Goal: Information Seeking & Learning: Learn about a topic

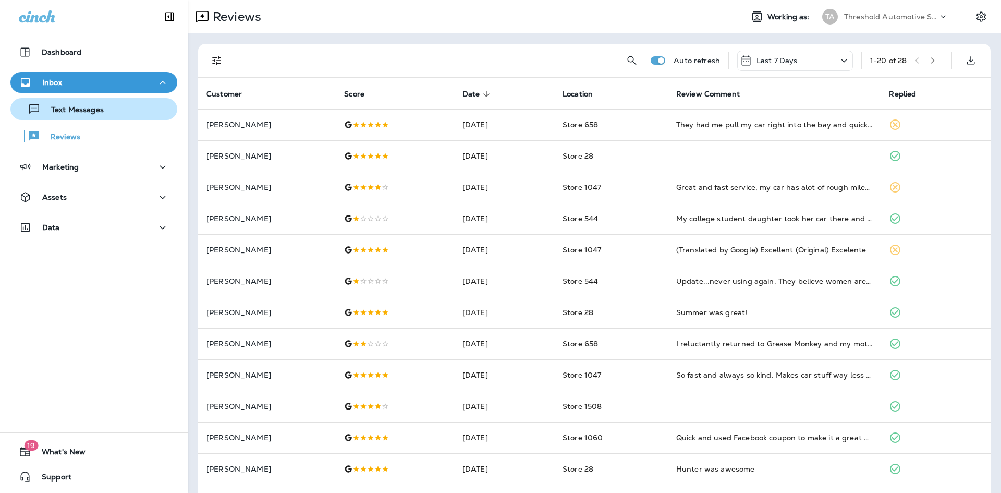
click at [100, 106] on p "Text Messages" at bounding box center [72, 110] width 63 height 10
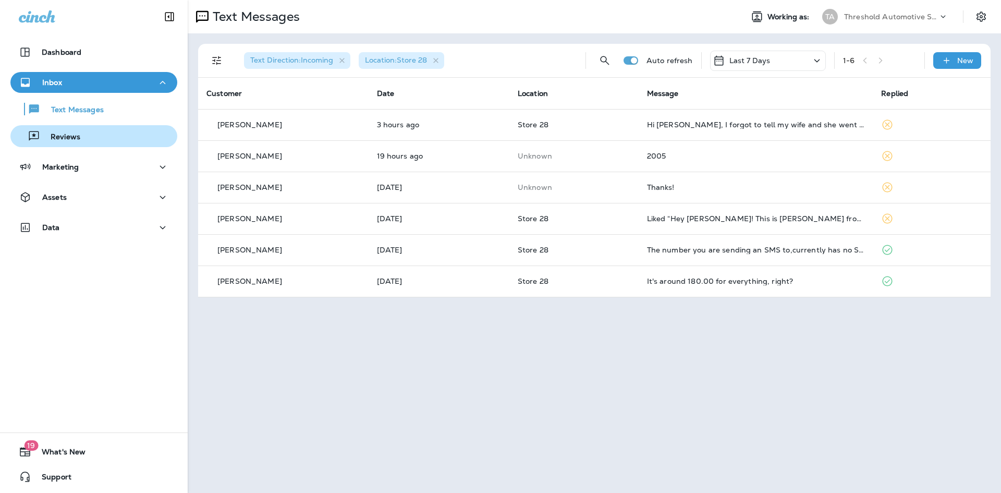
click at [96, 135] on div "Reviews" at bounding box center [94, 136] width 159 height 16
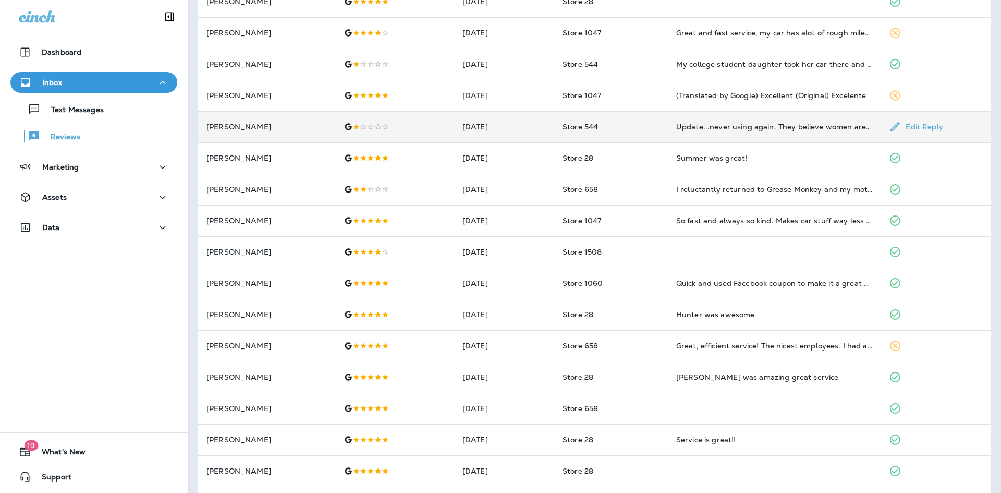
scroll to position [96, 0]
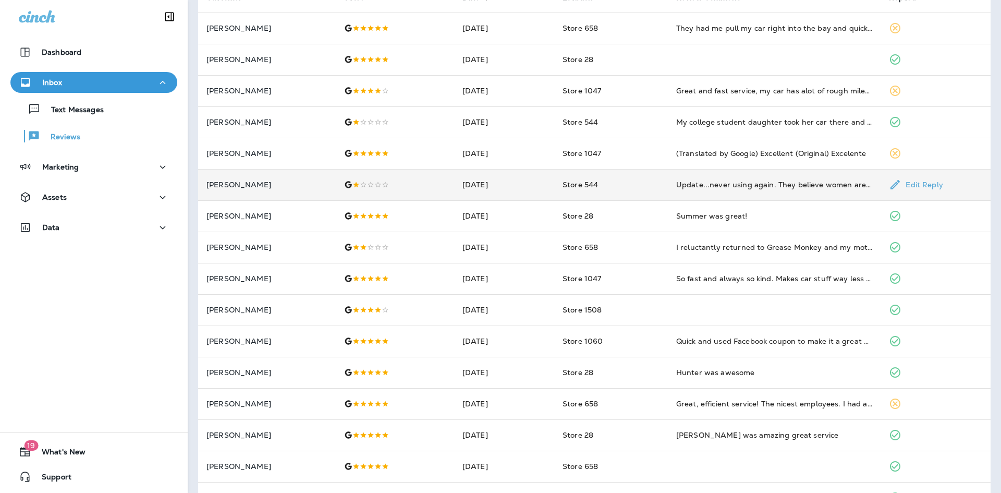
click at [415, 188] on div at bounding box center [395, 184] width 102 height 8
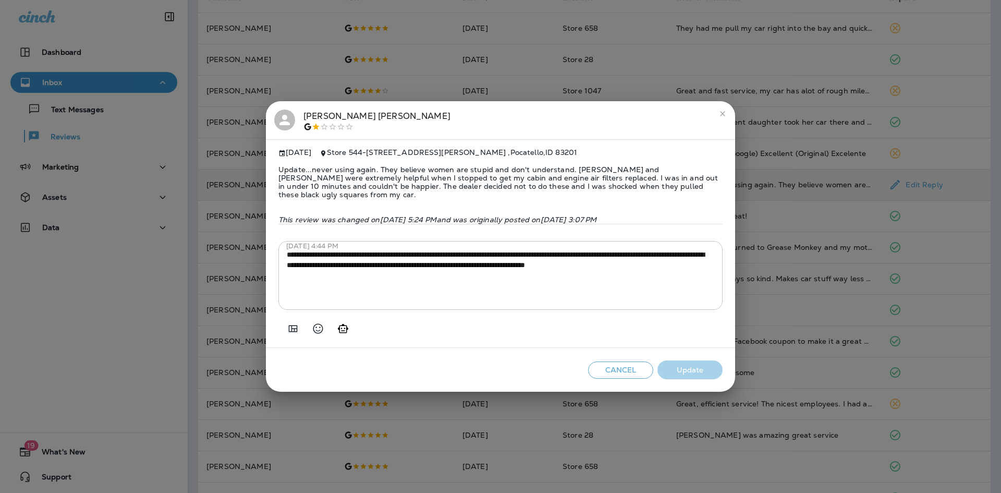
click at [356, 187] on span "Update...never using again. They believe women are stupid and don't understand.…" at bounding box center [500, 182] width 444 height 50
click at [723, 122] on button "close" at bounding box center [722, 113] width 17 height 17
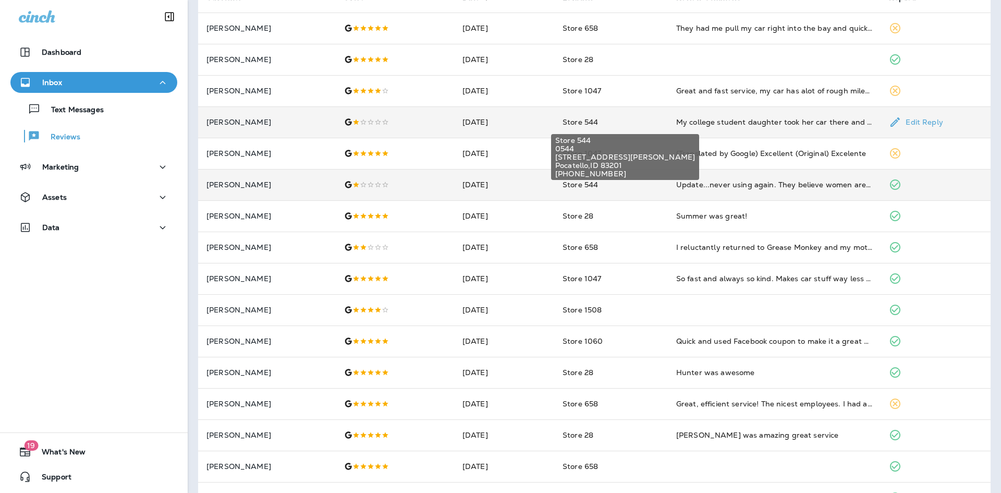
click at [580, 117] on span "Store 544" at bounding box center [580, 121] width 35 height 9
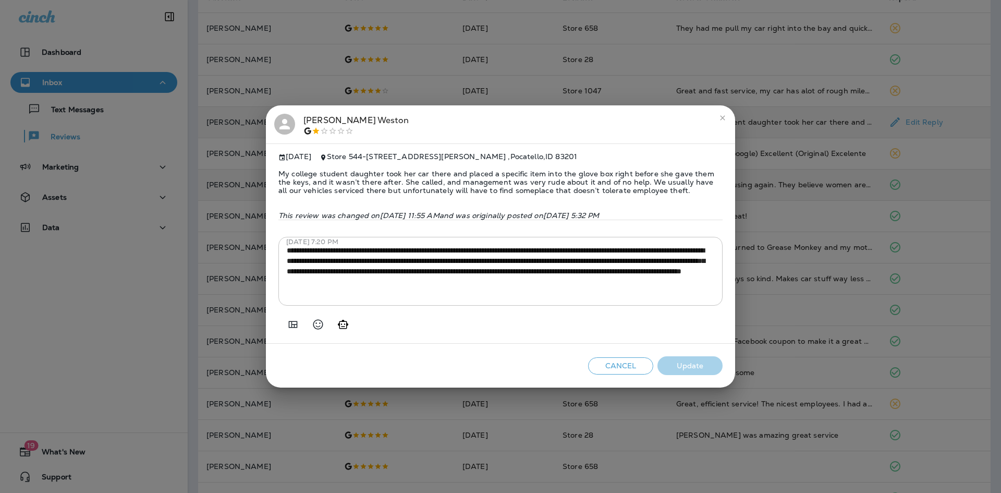
click at [524, 177] on span "My college student daughter took her car there and placed a specific item into …" at bounding box center [500, 182] width 444 height 42
click at [611, 183] on span "My college student daughter took her car there and placed a specific item into …" at bounding box center [500, 182] width 444 height 42
click at [721, 114] on icon "close" at bounding box center [723, 118] width 8 height 8
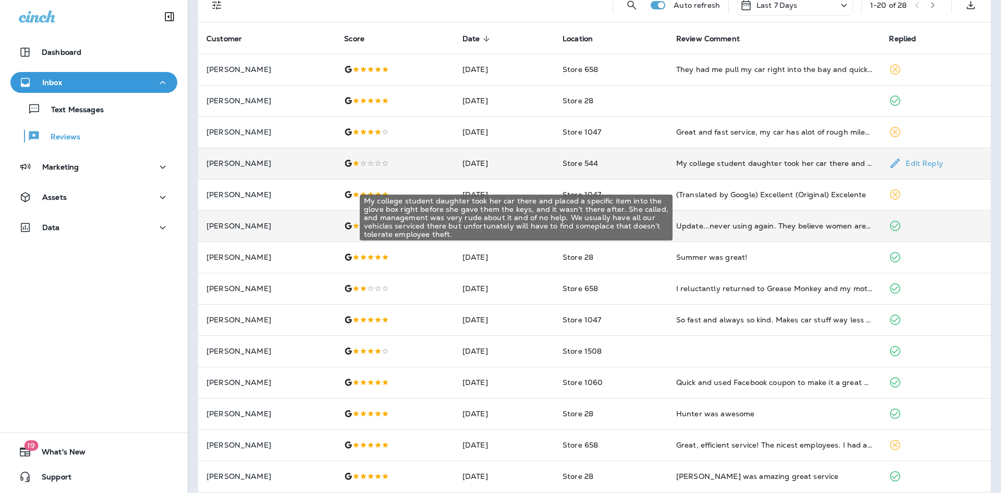
scroll to position [0, 0]
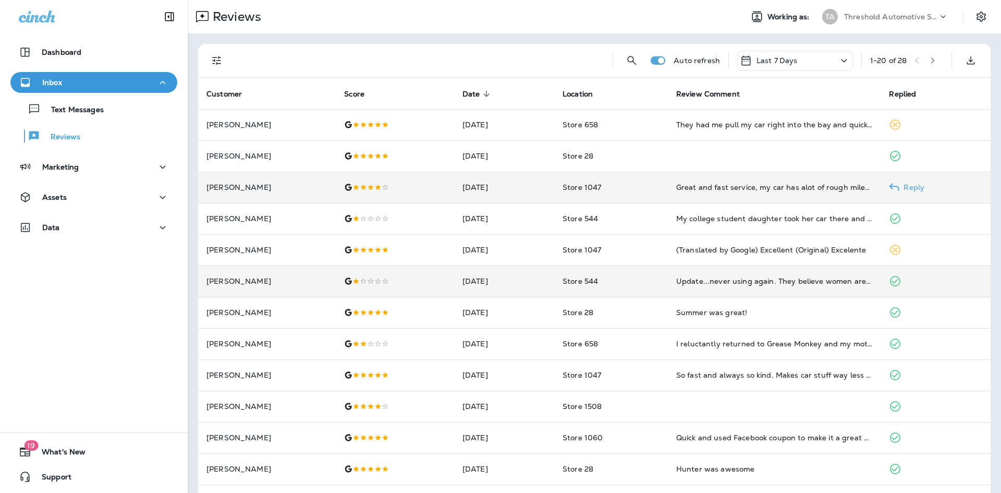
click at [642, 184] on td "Store 1047" at bounding box center [611, 187] width 114 height 31
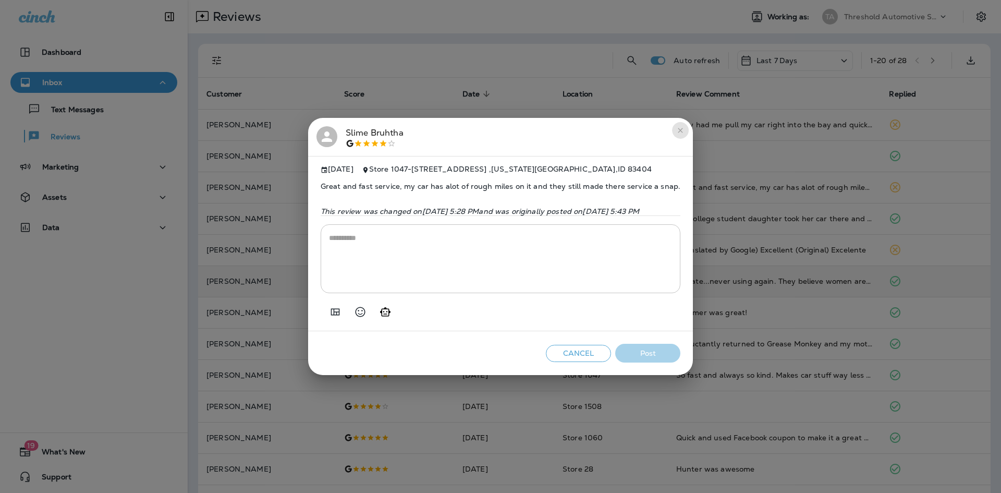
click at [685, 127] on icon "close" at bounding box center [680, 130] width 8 height 8
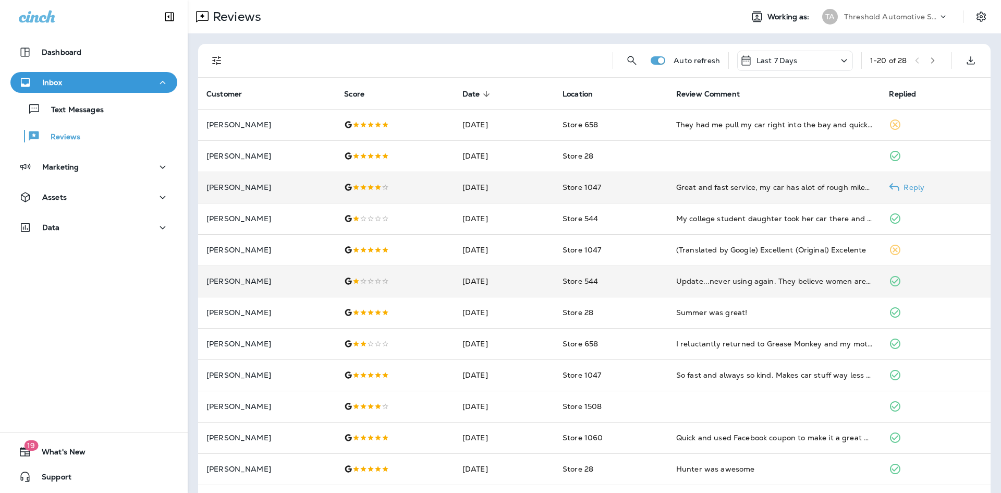
click at [655, 199] on td "Store 1047" at bounding box center [611, 187] width 114 height 31
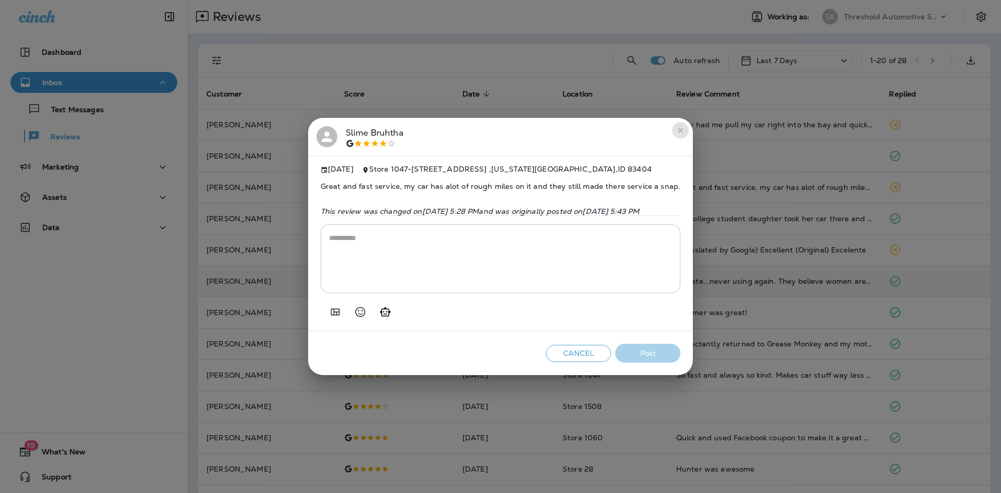
click at [689, 123] on button "close" at bounding box center [680, 130] width 17 height 17
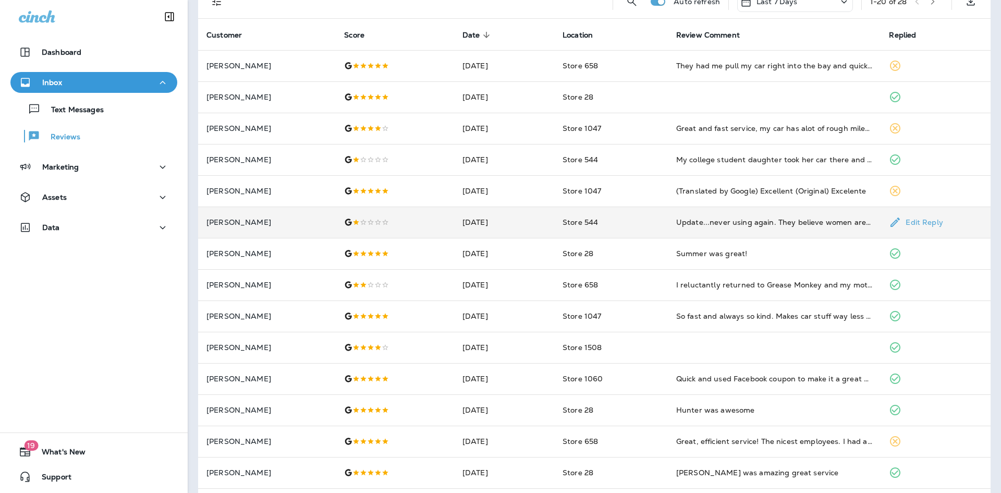
scroll to position [104, 0]
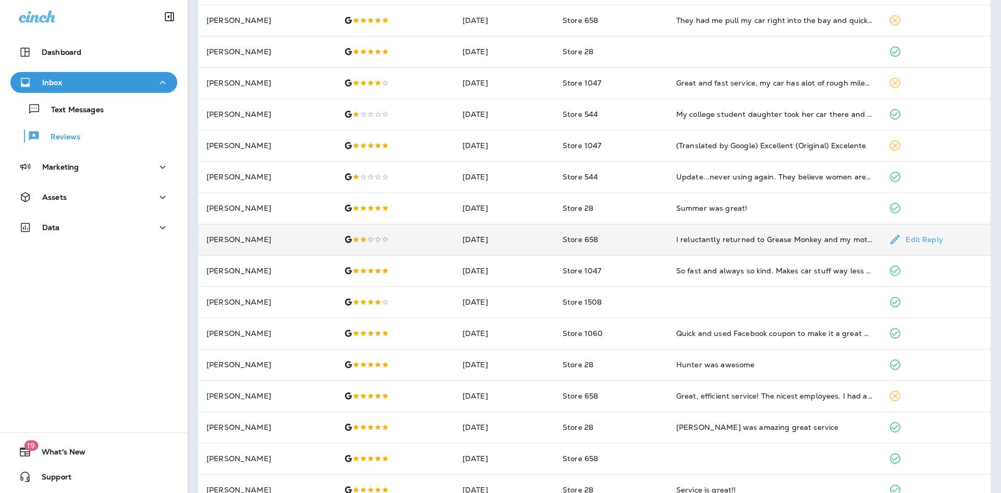
click at [409, 238] on div at bounding box center [395, 239] width 102 height 8
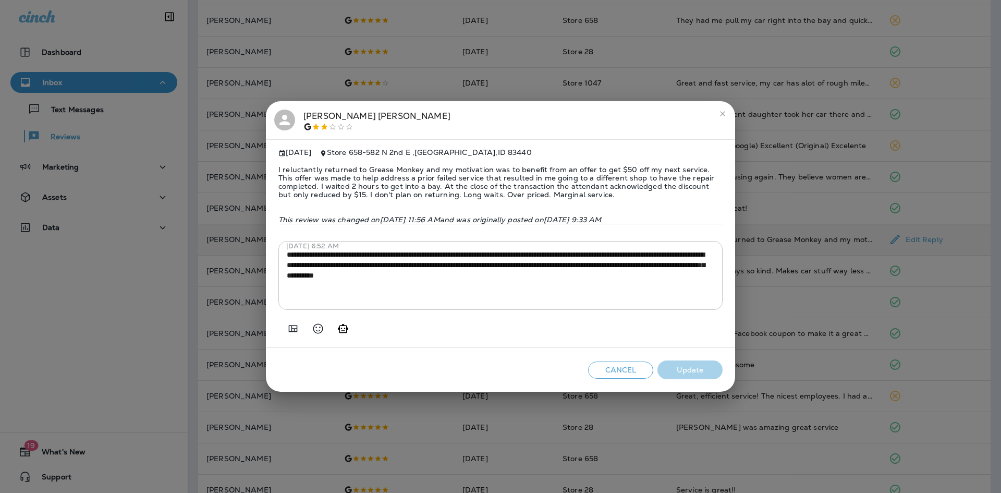
click at [711, 128] on h2 "[PERSON_NAME]" at bounding box center [500, 120] width 469 height 39
click at [714, 106] on button "close" at bounding box center [722, 113] width 17 height 17
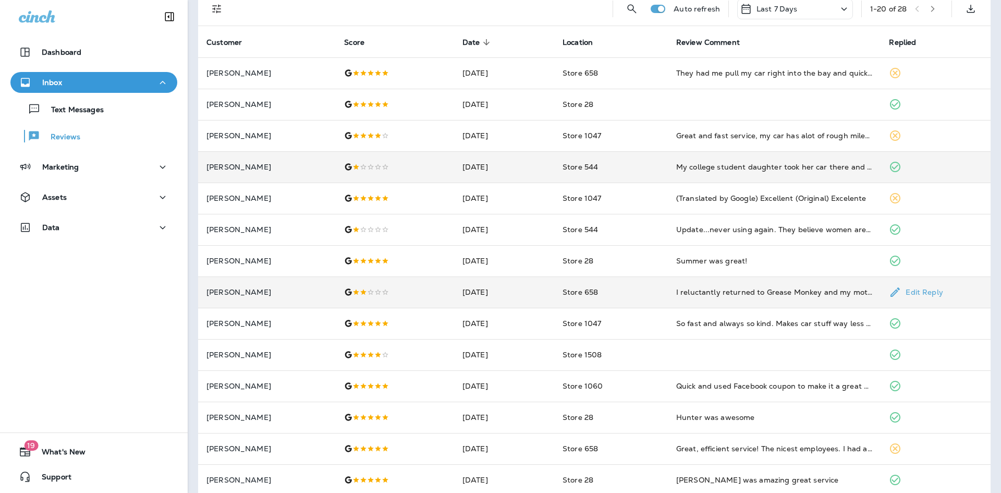
scroll to position [0, 0]
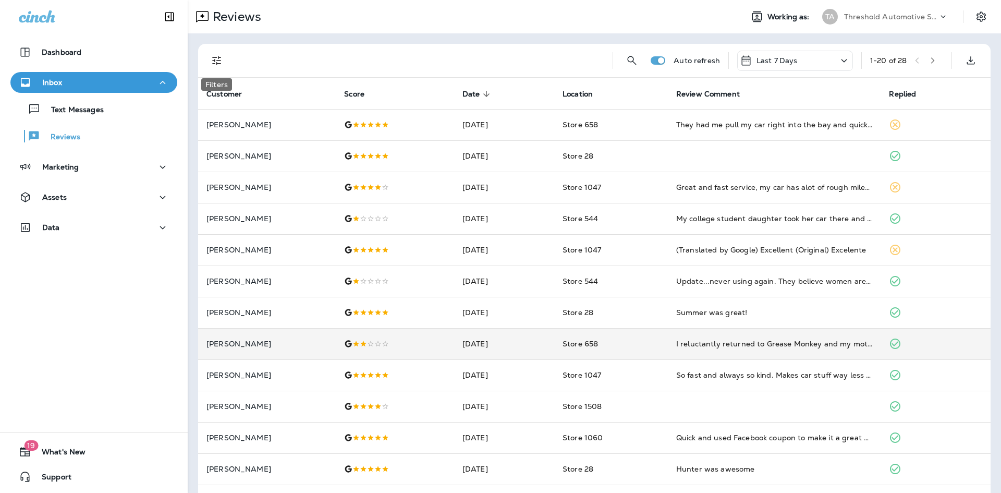
click at [212, 60] on icon "Filters" at bounding box center [217, 60] width 13 height 13
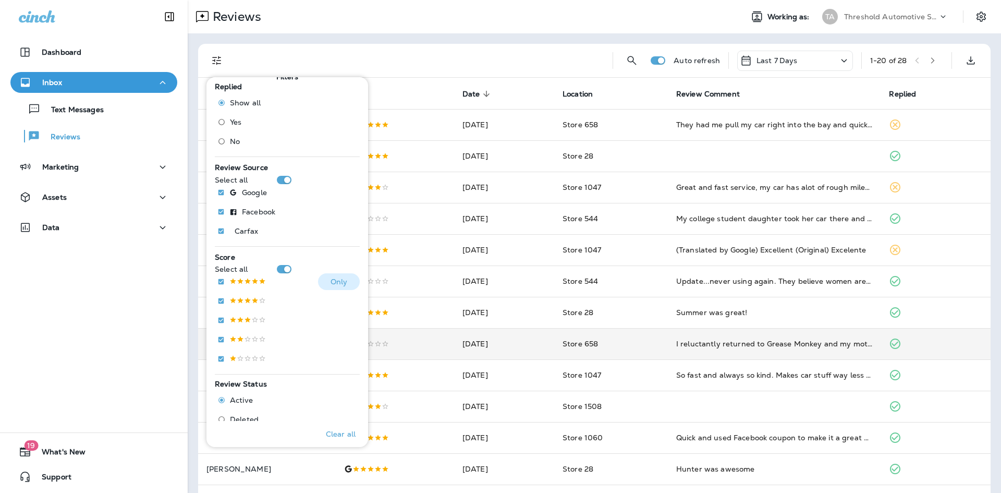
scroll to position [52, 0]
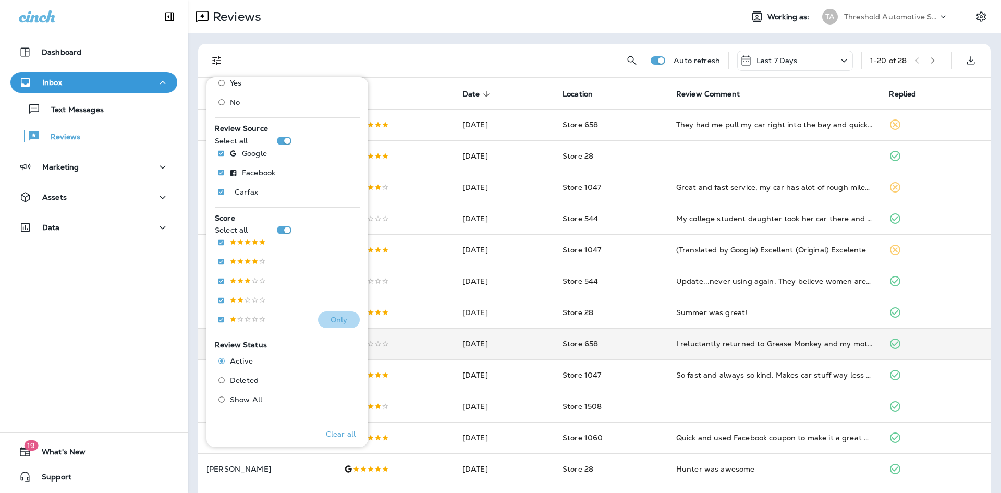
click at [331, 316] on p "Only" at bounding box center [339, 320] width 17 height 8
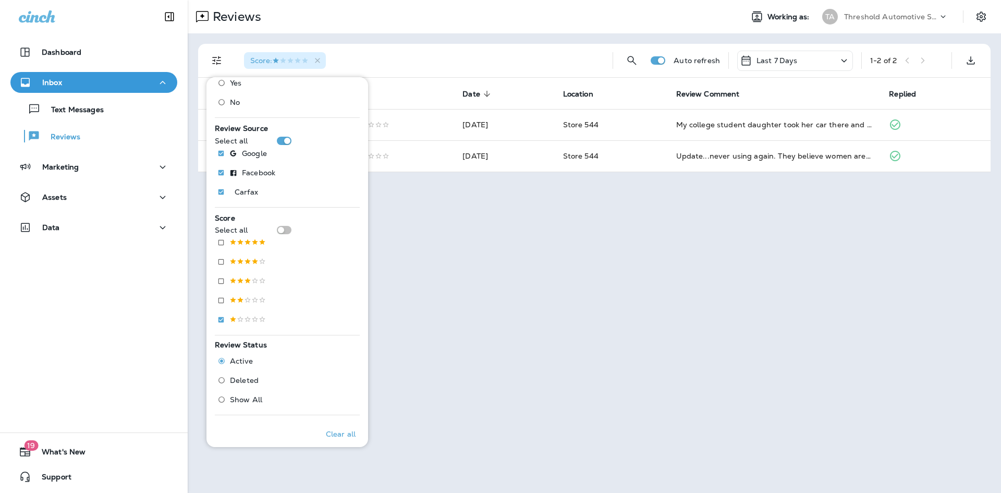
click at [480, 41] on div "Score : Auto refresh Last 7 Days 1 - 2 of 2 Customer Score Date sorted descendi…" at bounding box center [595, 107] width 814 height 149
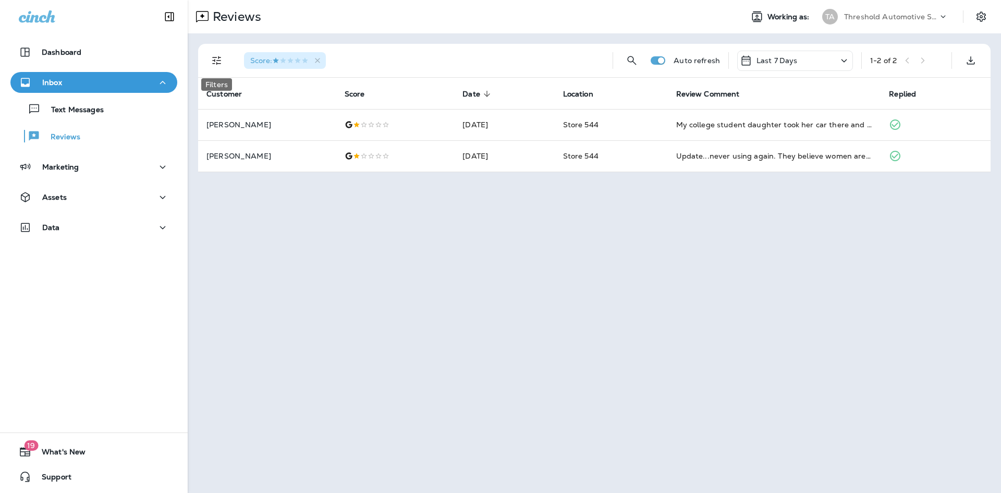
click at [223, 64] on icon "Filters" at bounding box center [217, 60] width 13 height 13
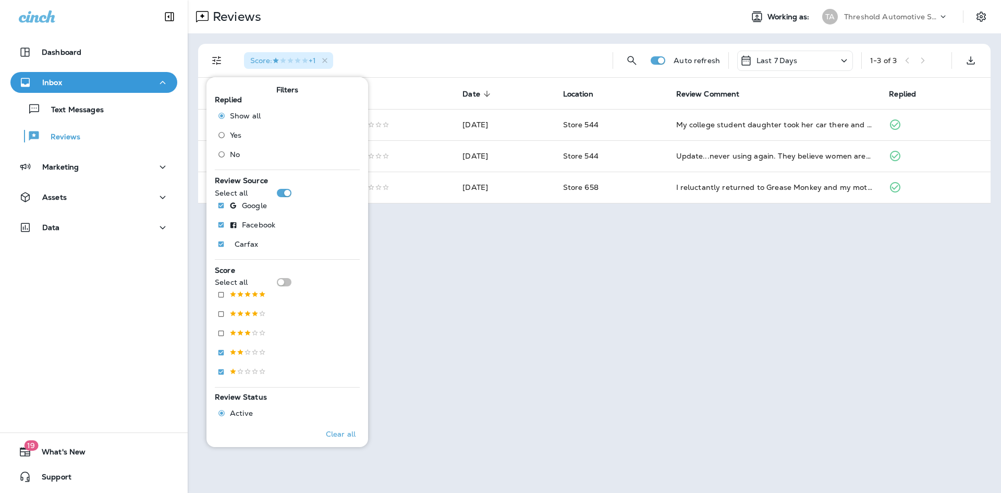
click at [425, 232] on div "Reviews Working as: TA Threshold Automotive Service dba Grease Monkey Score : +…" at bounding box center [595, 246] width 814 height 493
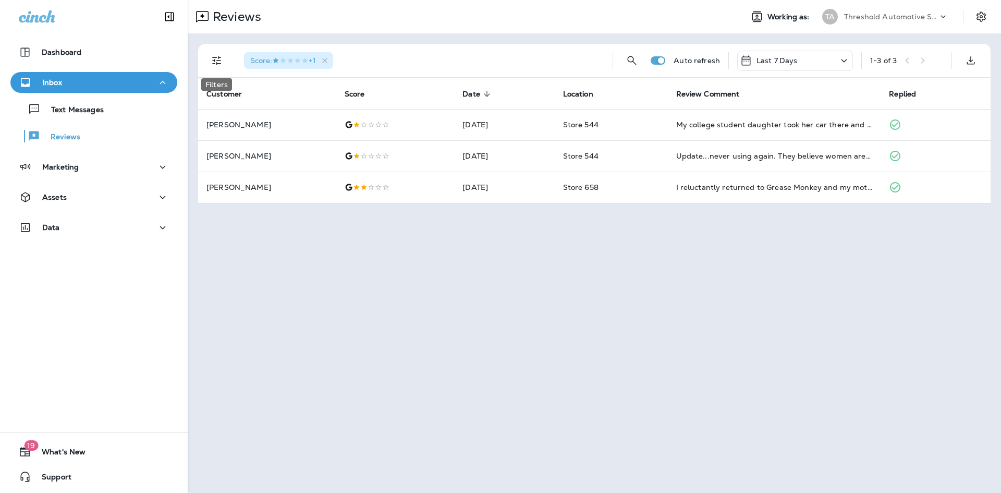
click at [217, 57] on icon "Filters" at bounding box center [217, 60] width 13 height 13
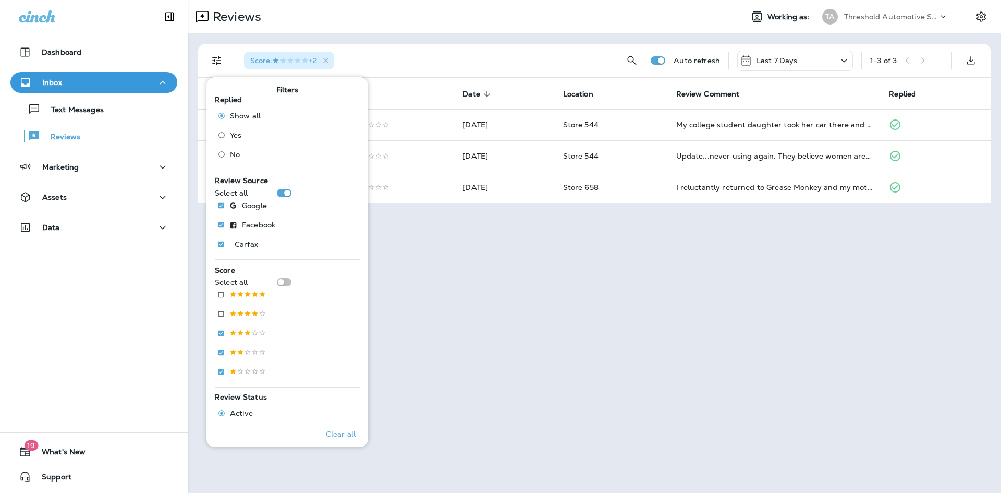
click at [468, 267] on div "Reviews Working as: TA Threshold Automotive Service dba Grease Monkey Score : +…" at bounding box center [595, 246] width 814 height 493
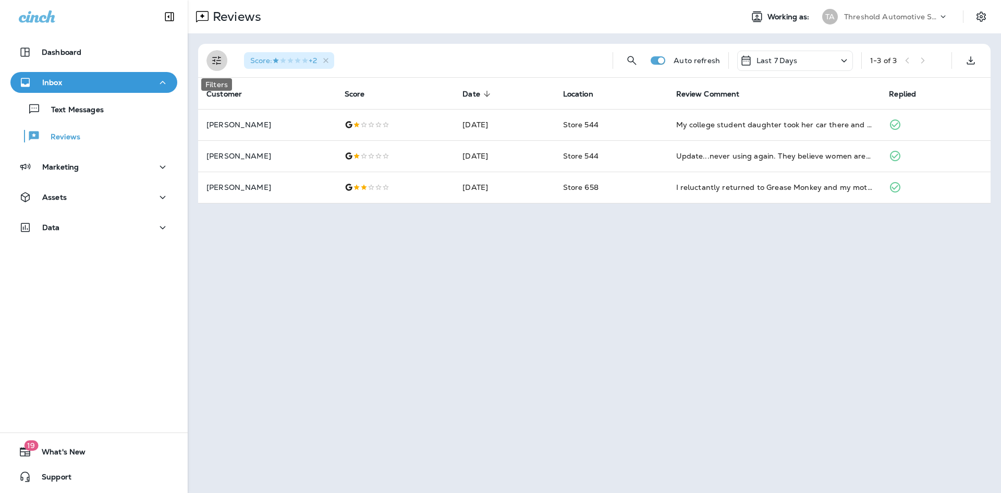
click at [216, 65] on icon "Filters" at bounding box center [217, 60] width 13 height 13
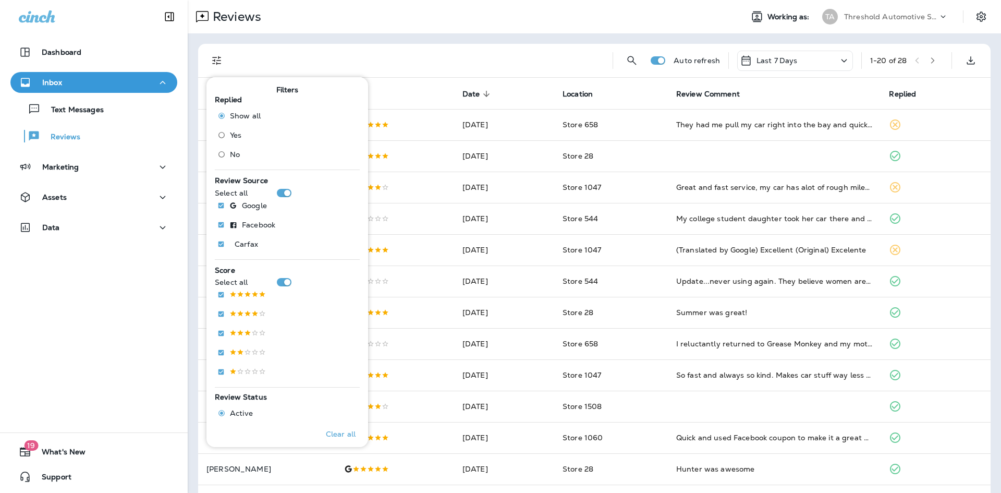
click at [473, 299] on td "[DATE]" at bounding box center [504, 312] width 100 height 31
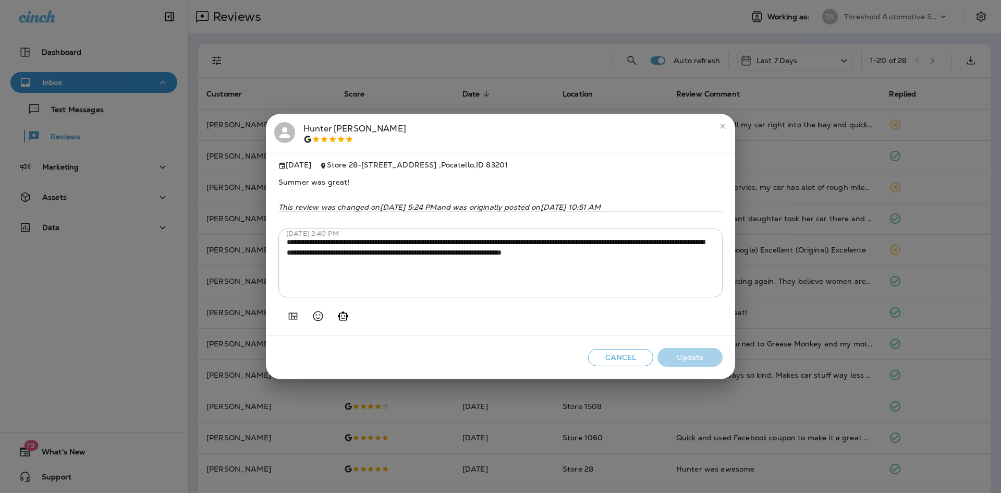
click at [391, 76] on div "**********" at bounding box center [500, 246] width 1001 height 493
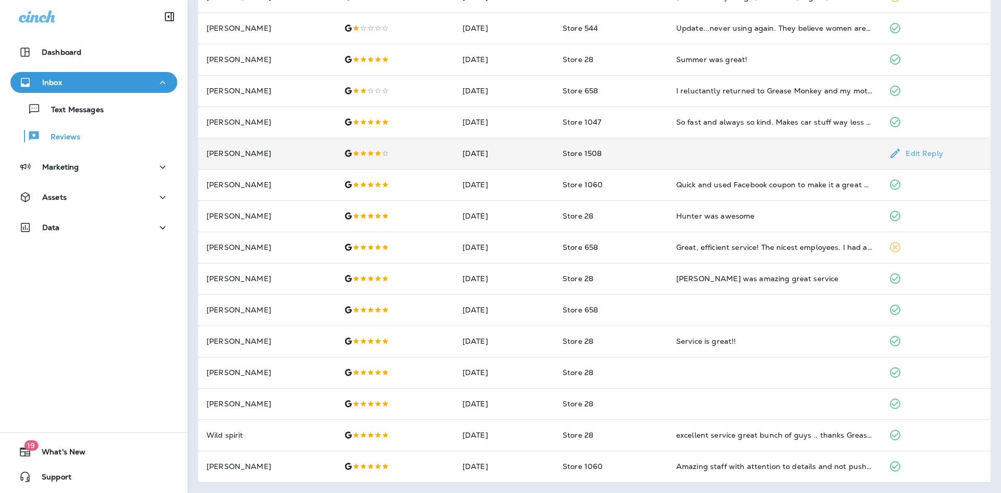
scroll to position [201, 0]
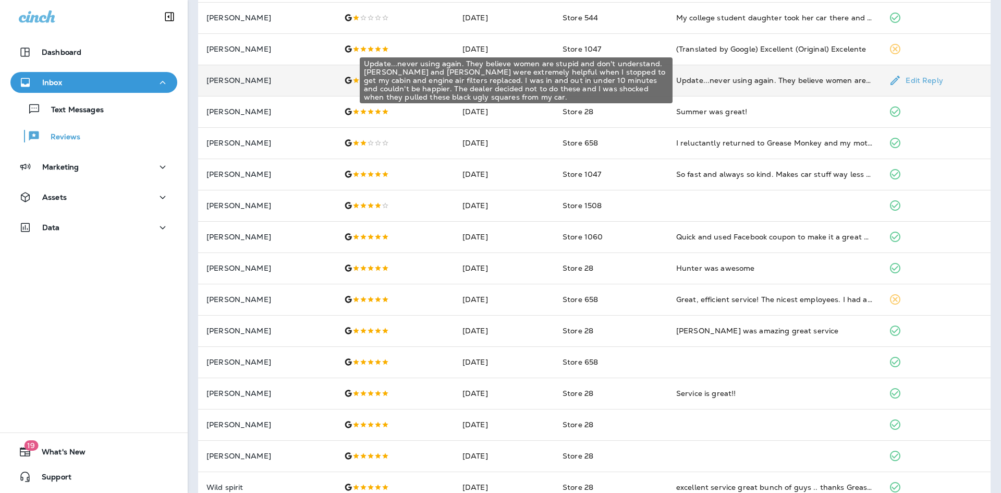
click at [737, 83] on div "Update...never using again. They believe women are stupid and don't understand.…" at bounding box center [774, 80] width 197 height 10
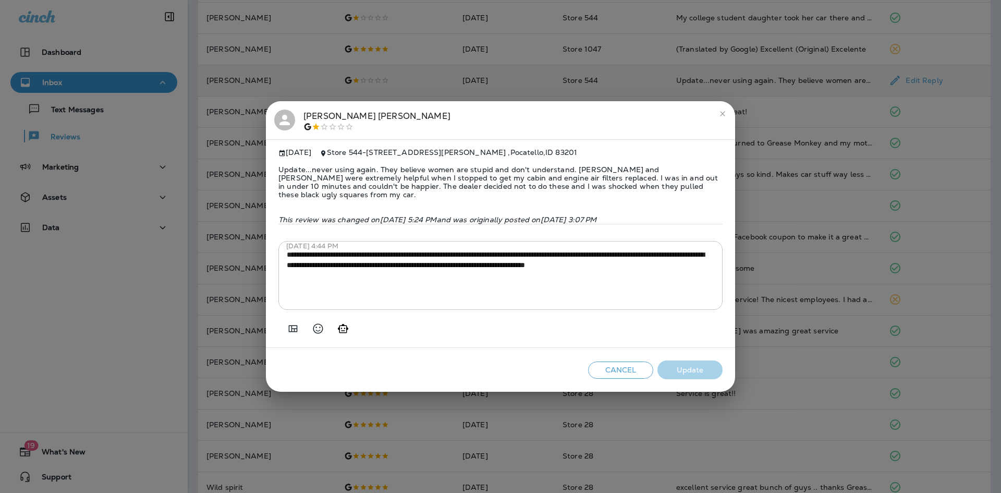
click at [726, 114] on icon "close" at bounding box center [723, 114] width 8 height 8
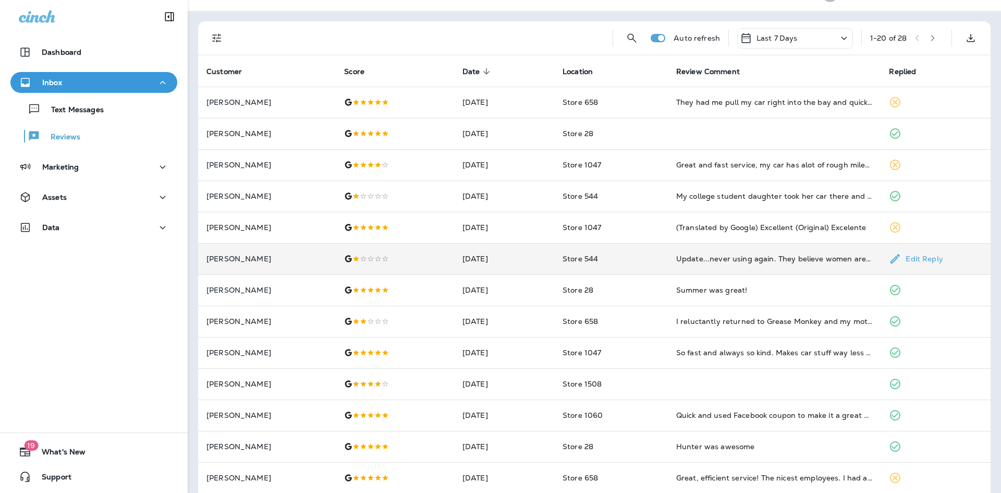
scroll to position [0, 0]
